Goal: Task Accomplishment & Management: Use online tool/utility

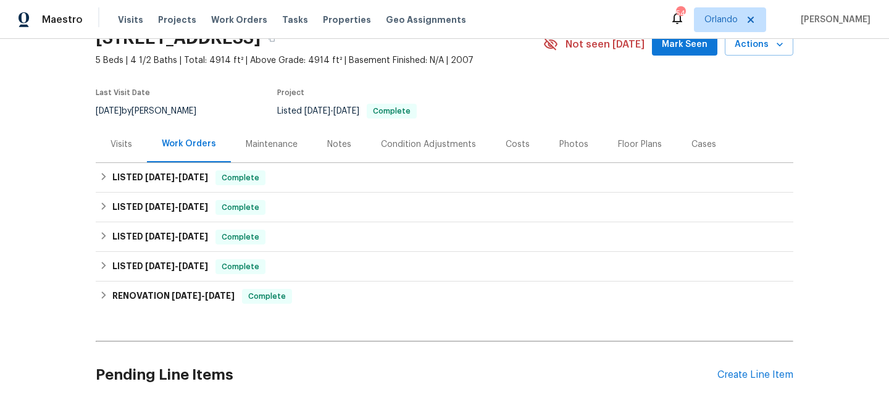
scroll to position [108, 0]
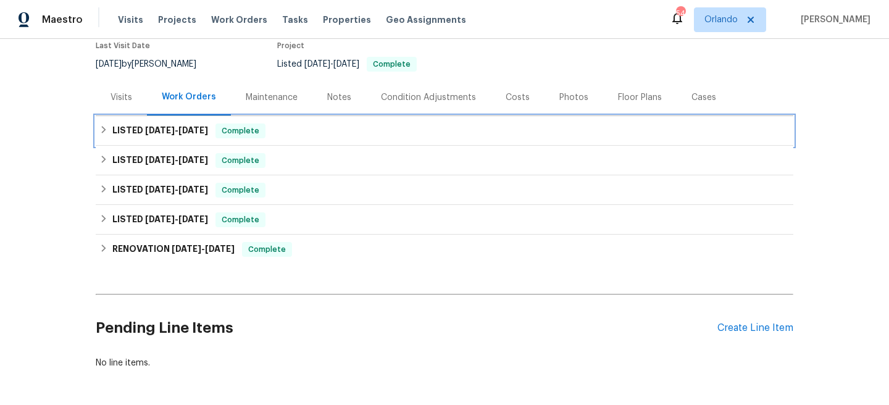
click at [362, 128] on div "LISTED [DATE] - [DATE] Complete" at bounding box center [444, 131] width 690 height 15
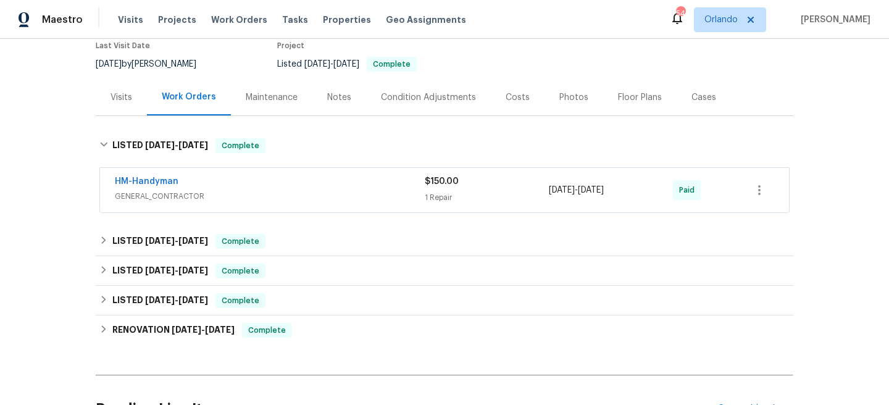
click at [367, 196] on span "GENERAL_CONTRACTOR" at bounding box center [270, 196] width 310 height 12
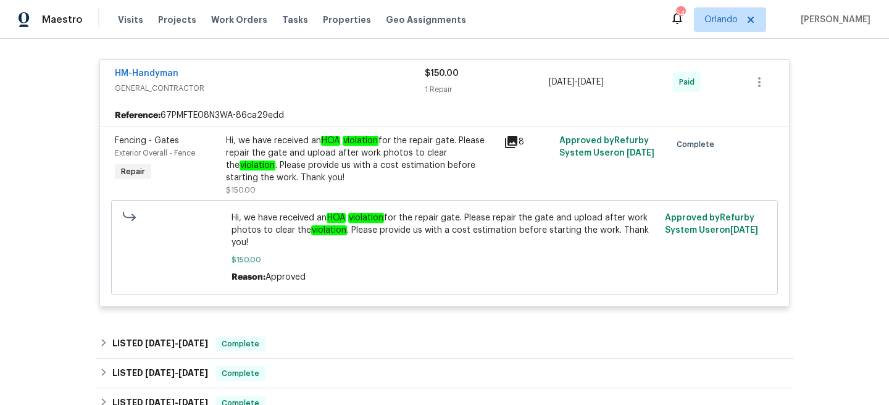
scroll to position [23, 0]
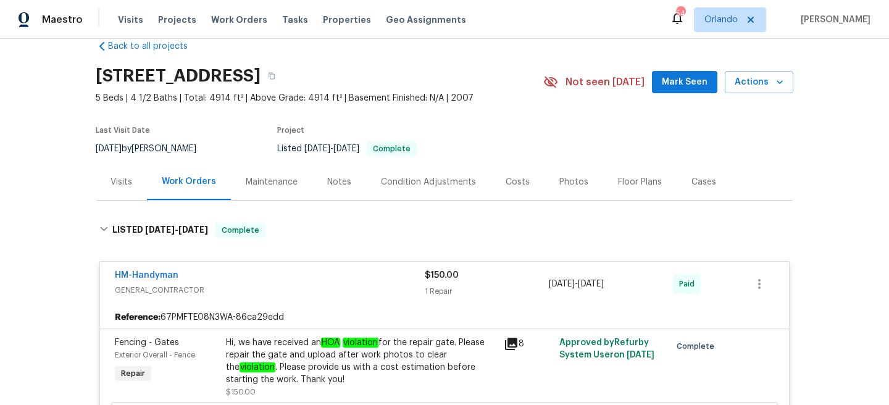
click at [116, 183] on div "Visits" at bounding box center [122, 182] width 22 height 12
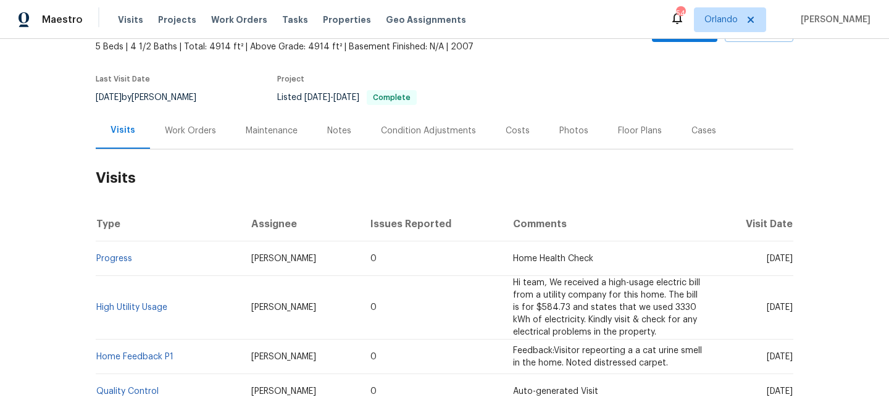
scroll to position [187, 0]
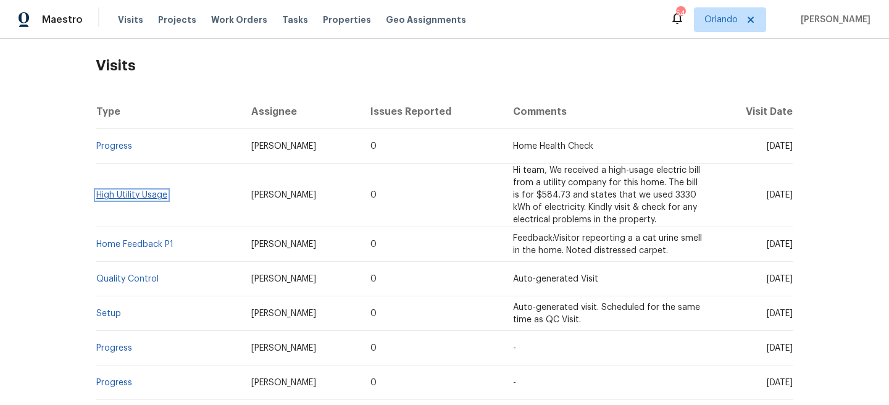
click at [122, 195] on link "High Utility Usage" at bounding box center [131, 195] width 71 height 9
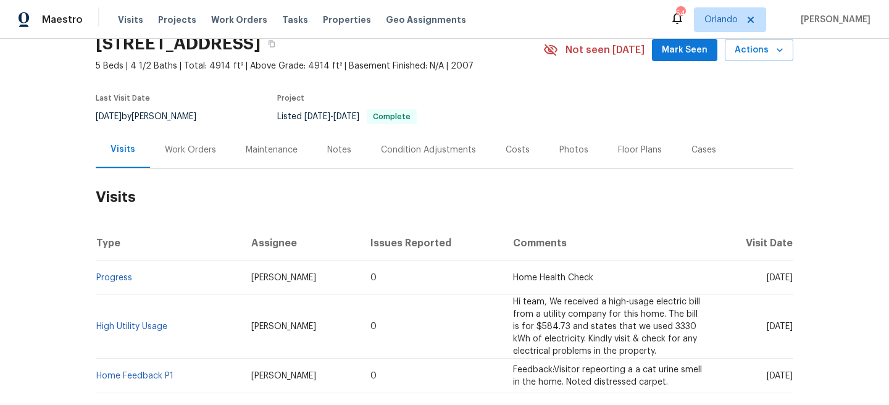
scroll to position [119, 0]
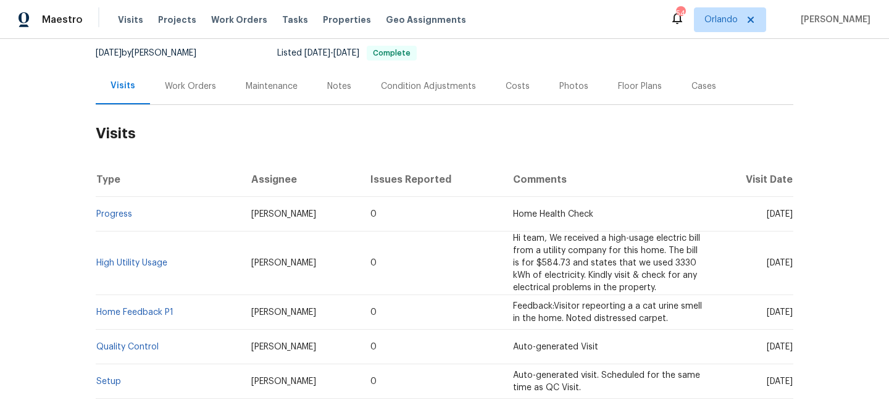
click at [203, 82] on div "Work Orders" at bounding box center [190, 86] width 51 height 12
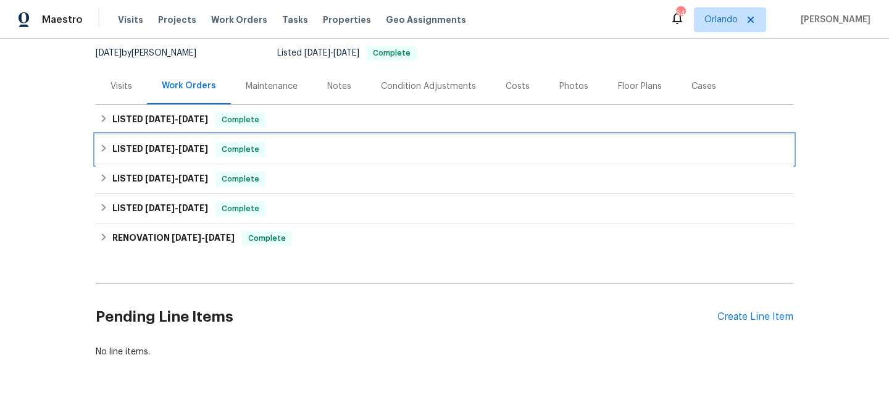
click at [309, 136] on div "LISTED [DATE] - [DATE] Complete" at bounding box center [445, 150] width 698 height 30
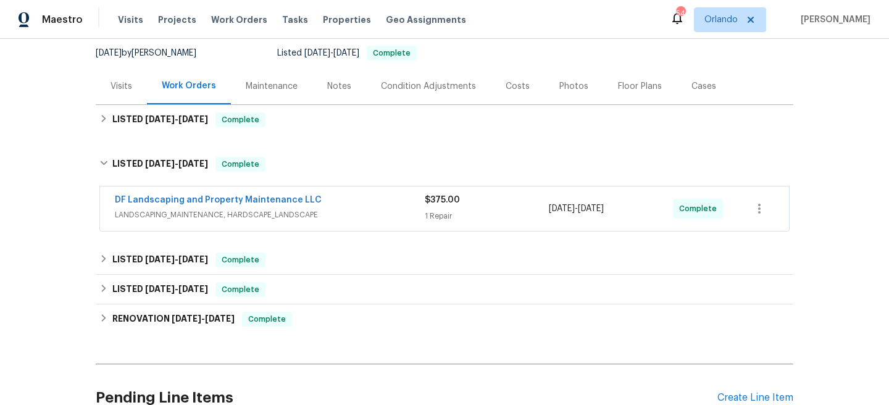
click at [345, 233] on div "DF Landscaping and Property Maintenance LLC LANDSCAPING_MAINTENANCE, HARDSCAPE_…" at bounding box center [445, 209] width 698 height 51
click at [353, 224] on div "DF Landscaping and Property Maintenance LLC LANDSCAPING_MAINTENANCE, HARDSCAPE_…" at bounding box center [444, 209] width 689 height 44
click at [363, 209] on span "LANDSCAPING_MAINTENANCE, HARDSCAPE_LANDSCAPE" at bounding box center [270, 215] width 310 height 12
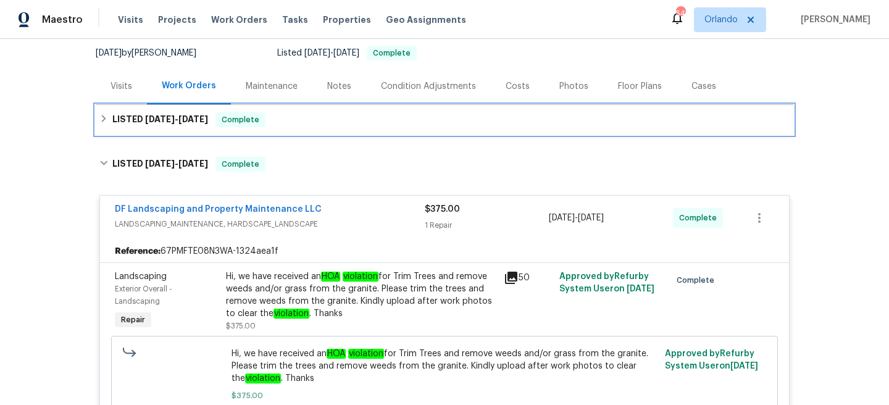
click at [371, 117] on div "LISTED [DATE] - [DATE] Complete" at bounding box center [444, 119] width 690 height 15
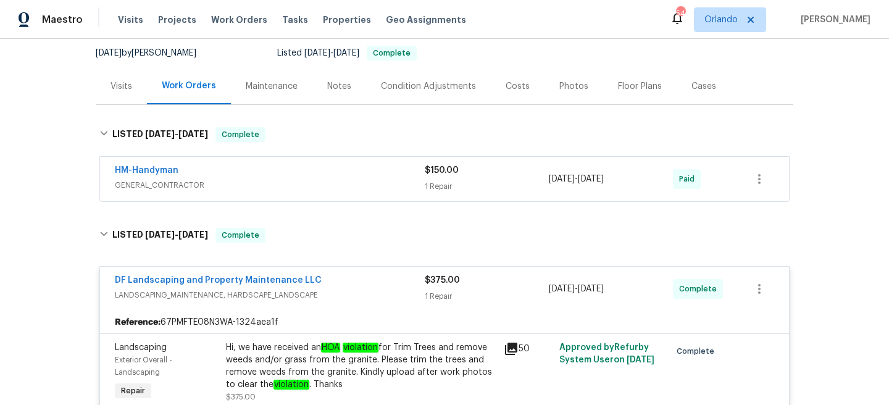
click at [379, 180] on span "GENERAL_CONTRACTOR" at bounding box center [270, 185] width 310 height 12
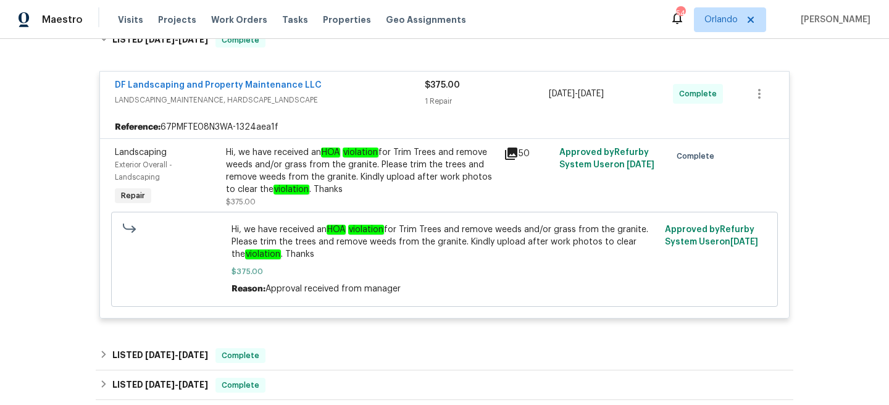
scroll to position [645, 0]
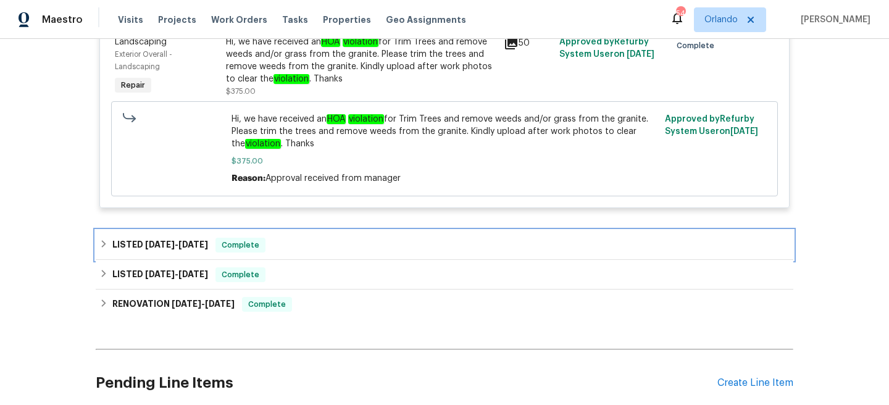
click at [357, 247] on div "LISTED [DATE] - [DATE] Complete" at bounding box center [444, 245] width 690 height 15
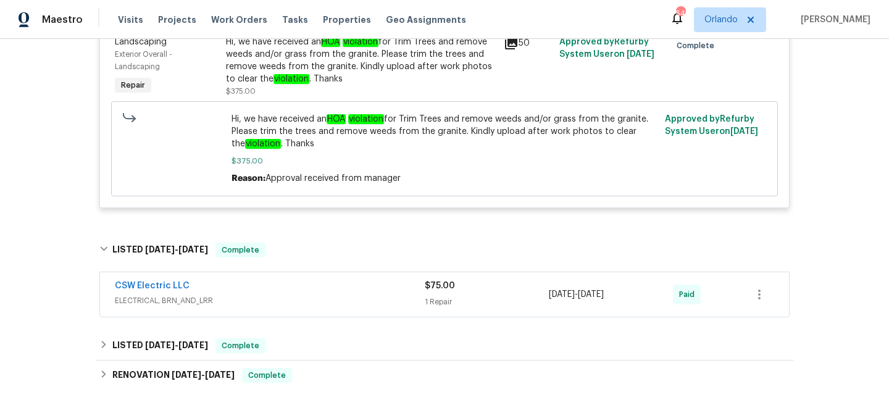
click at [372, 307] on span "ELECTRICAL, BRN_AND_LRR" at bounding box center [270, 301] width 310 height 12
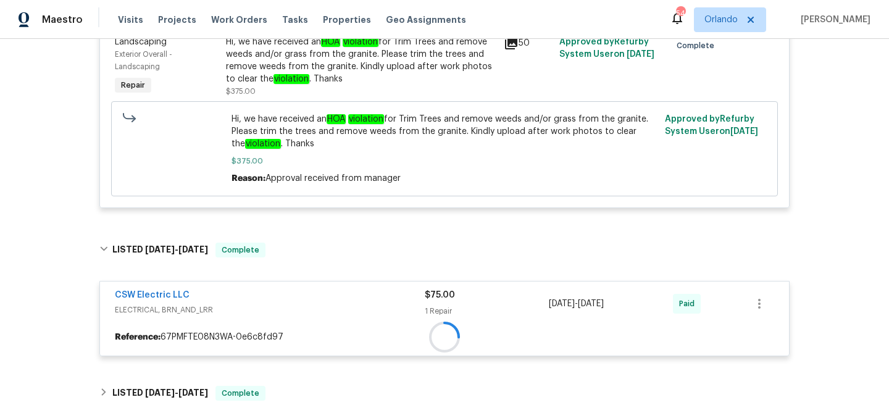
scroll to position [753, 0]
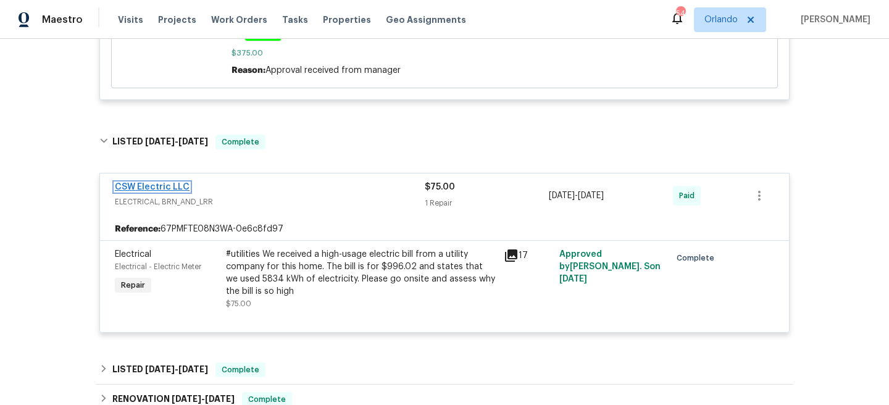
click at [169, 187] on link "CSW Electric LLC" at bounding box center [152, 187] width 75 height 9
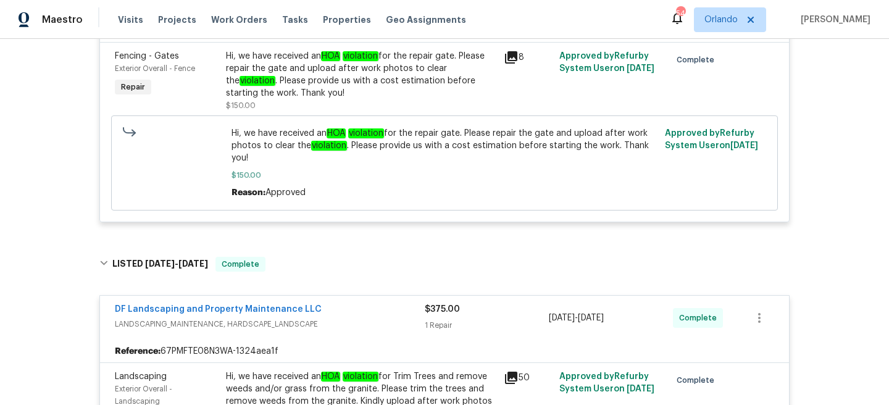
scroll to position [0, 0]
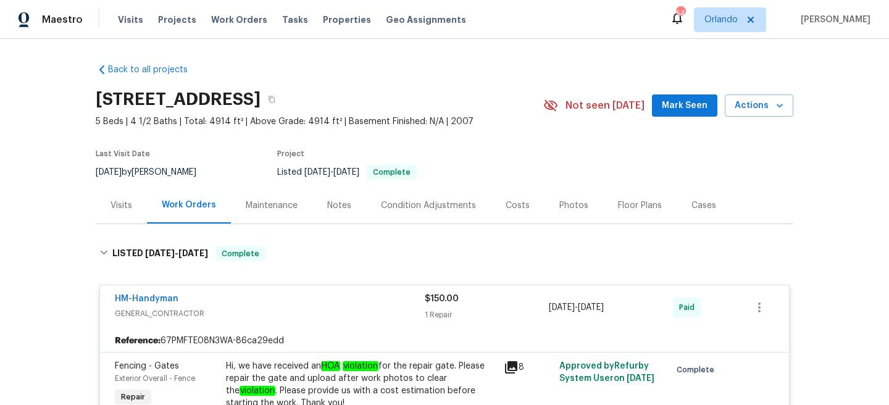
click at [131, 212] on div "Visits" at bounding box center [121, 205] width 51 height 36
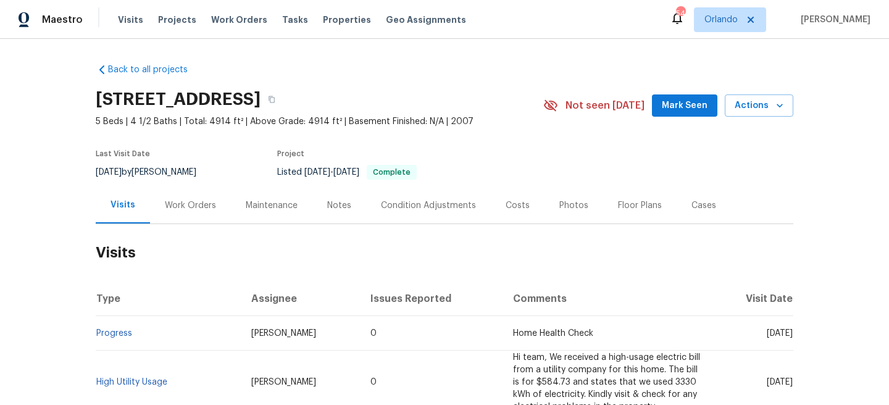
scroll to position [242, 0]
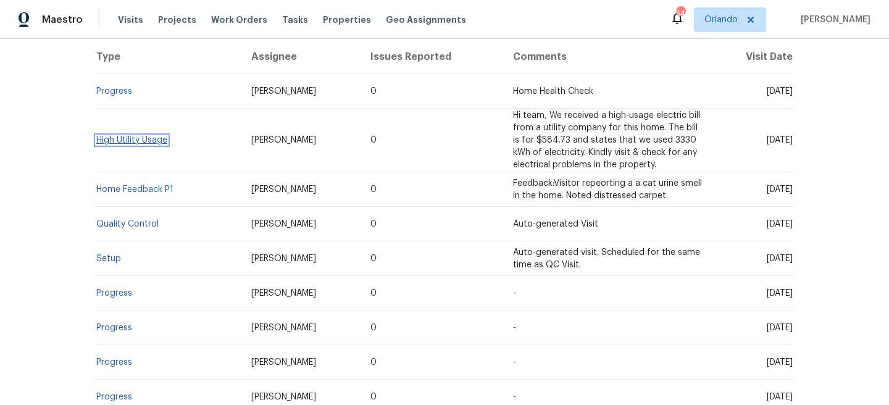
click at [119, 139] on link "High Utility Usage" at bounding box center [131, 140] width 71 height 9
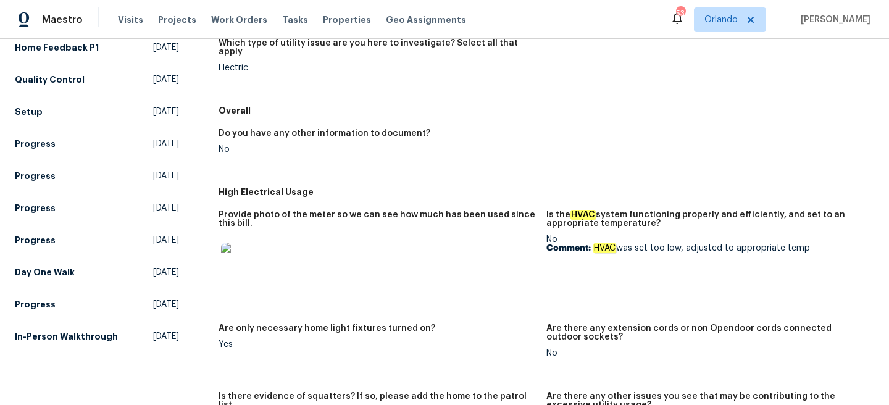
scroll to position [287, 0]
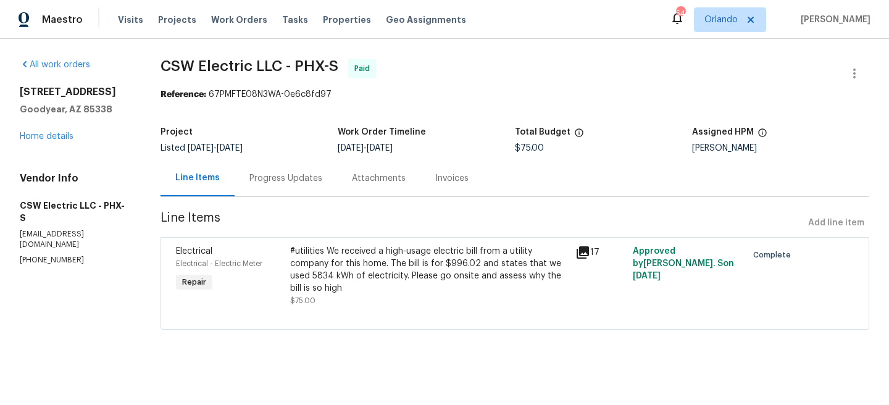
click at [298, 167] on div "Progress Updates" at bounding box center [286, 178] width 103 height 36
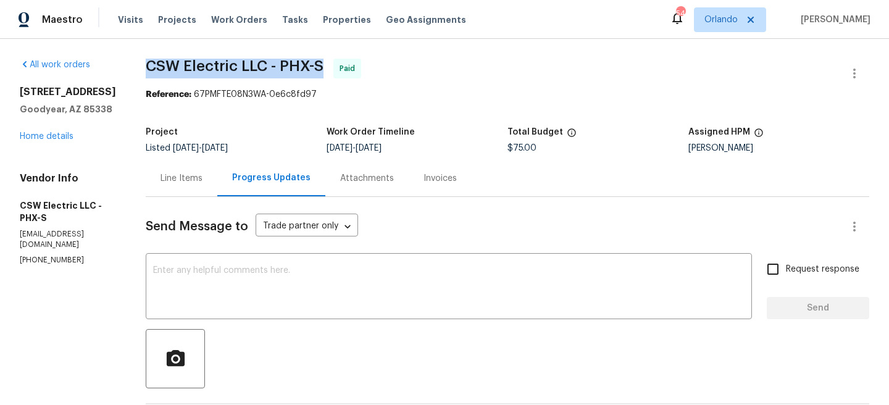
drag, startPoint x: 135, startPoint y: 68, endPoint x: 317, endPoint y: 69, distance: 182.2
copy span "CSW Electric LLC - PHX-S"
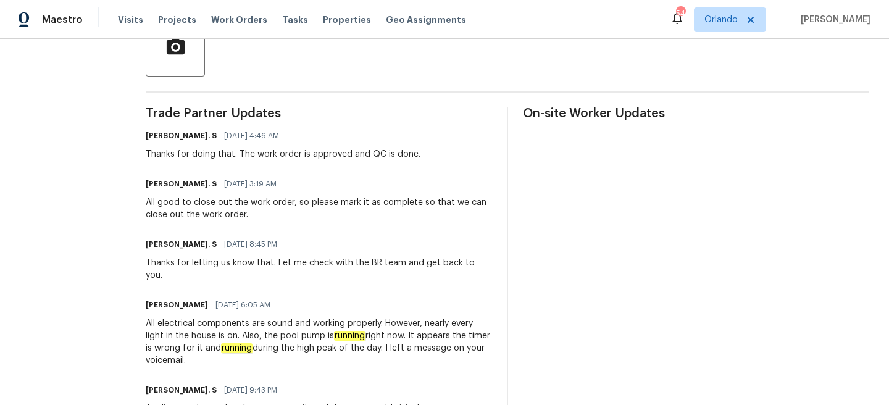
scroll to position [277, 0]
